Goal: Check status: Check status

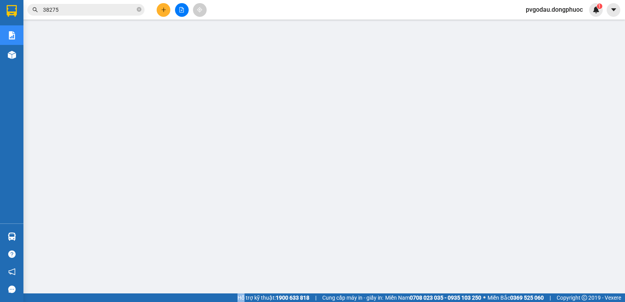
click at [100, 11] on input "38275" at bounding box center [89, 9] width 92 height 9
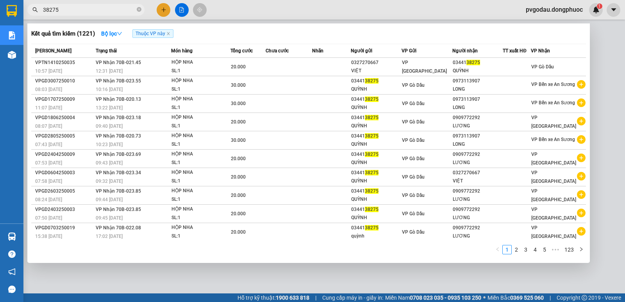
click at [100, 11] on input "38275" at bounding box center [89, 9] width 92 height 9
type input "F"
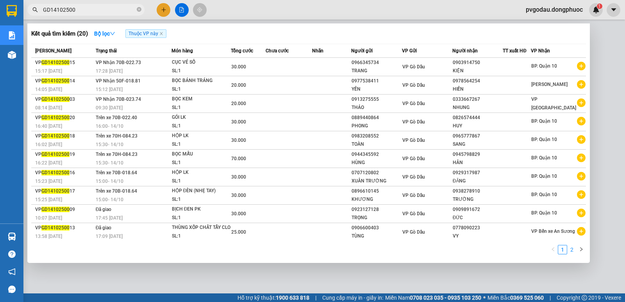
click at [574, 249] on link "2" at bounding box center [572, 249] width 9 height 9
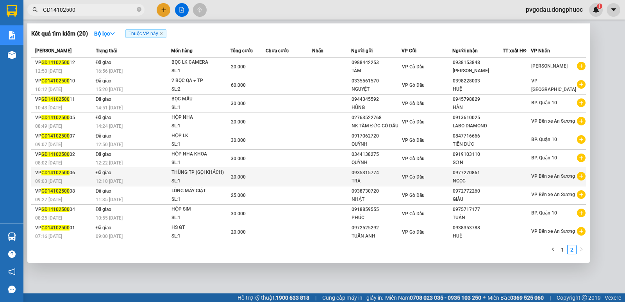
scroll to position [2, 0]
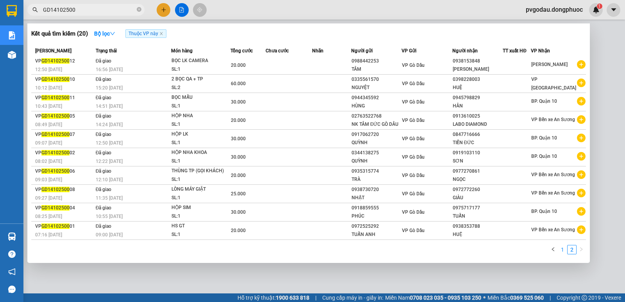
click at [561, 251] on link "1" at bounding box center [562, 249] width 9 height 9
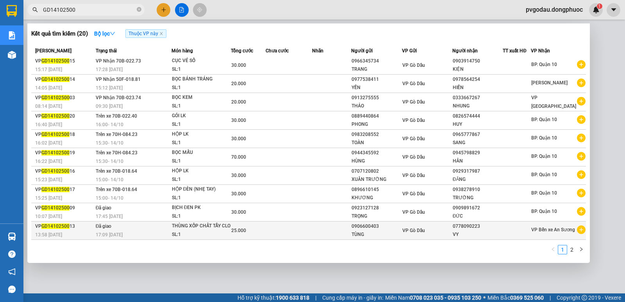
scroll to position [0, 0]
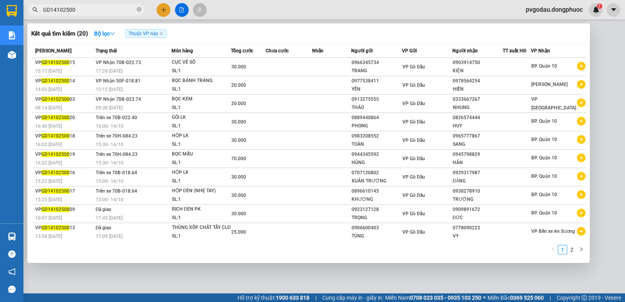
click at [122, 274] on div at bounding box center [312, 151] width 625 height 302
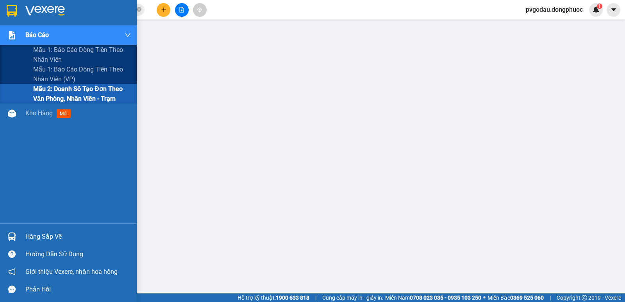
click at [24, 14] on div at bounding box center [68, 12] width 137 height 25
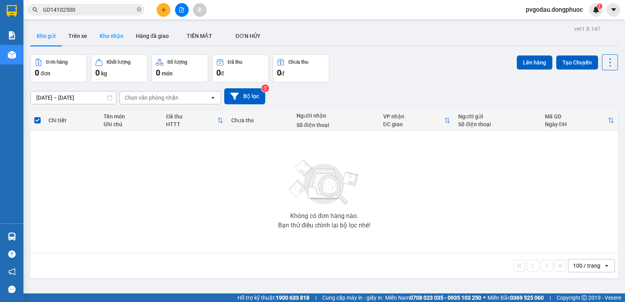
click at [116, 37] on button "Kho nhận" at bounding box center [111, 36] width 36 height 19
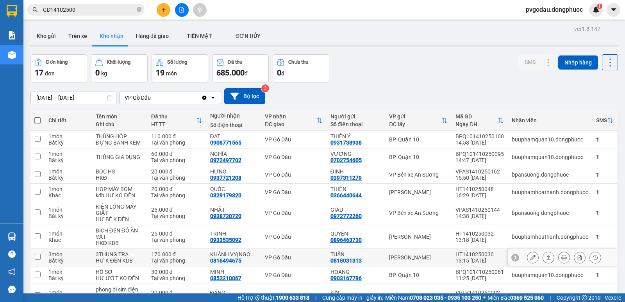
scroll to position [187, 0]
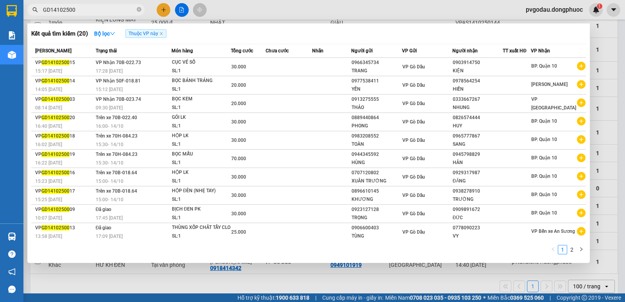
click at [117, 11] on input "GD14102500" at bounding box center [89, 9] width 92 height 9
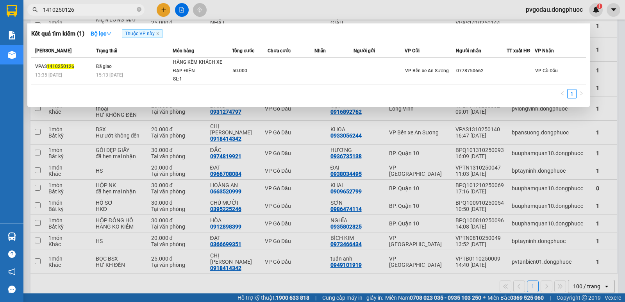
type input "1410250126"
click at [558, 12] on div at bounding box center [312, 151] width 625 height 302
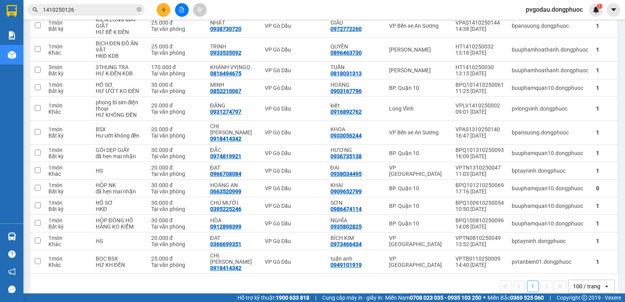
click at [557, 11] on span "pvgodau.dongphuoc" at bounding box center [555, 10] width 70 height 10
click at [539, 26] on span "Đăng xuất" at bounding box center [557, 24] width 55 height 9
